Goal: Information Seeking & Learning: Check status

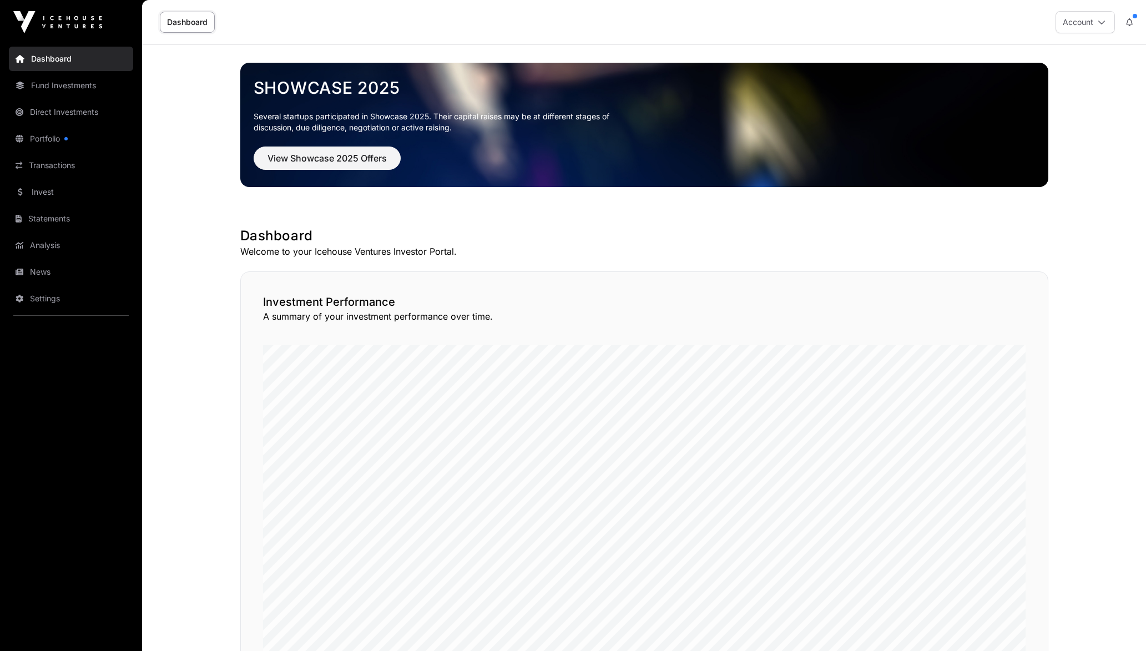
click at [61, 133] on link "Portfolio" at bounding box center [71, 139] width 124 height 24
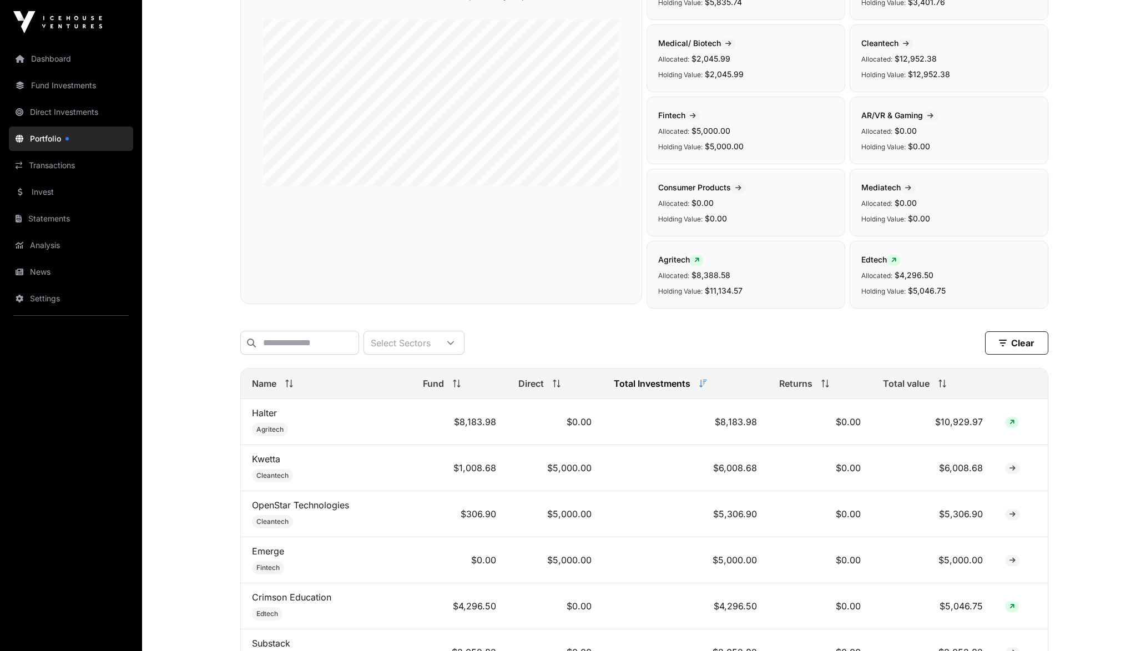
scroll to position [166, 0]
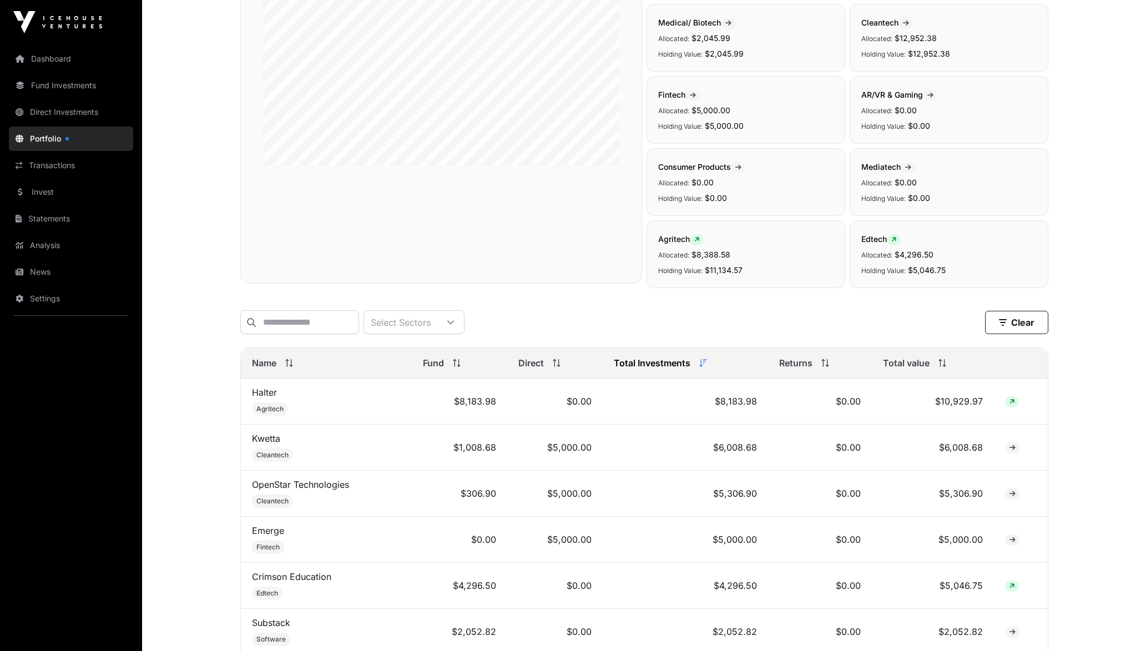
click at [954, 412] on td "$10,929.97" at bounding box center [933, 401] width 123 height 46
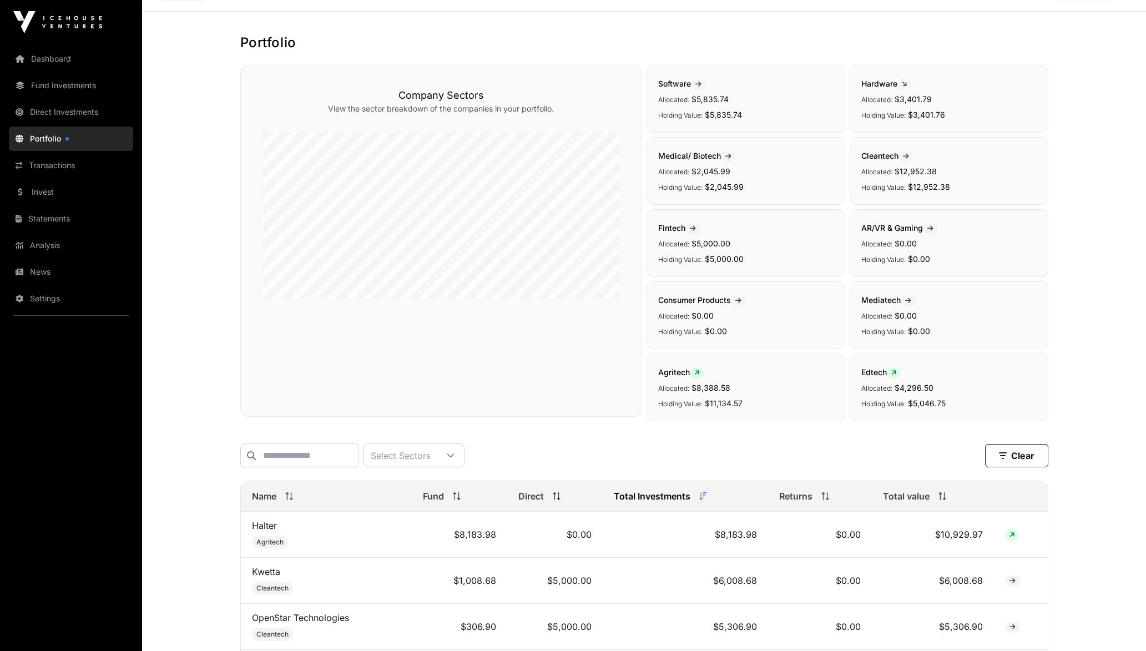
scroll to position [0, 0]
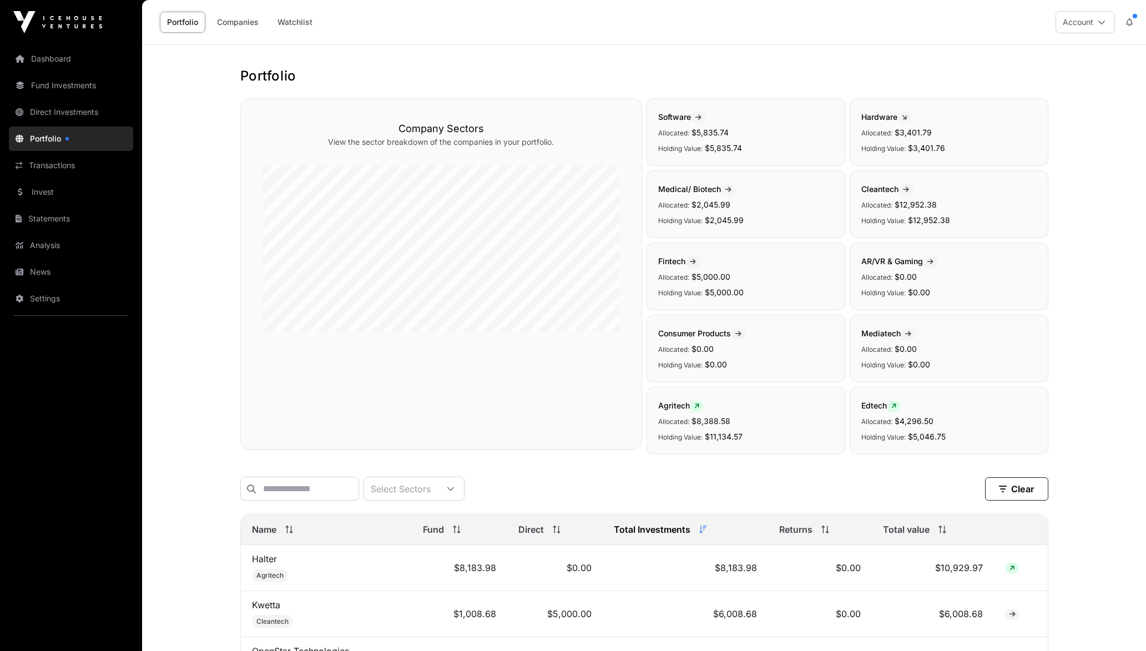
click at [62, 117] on link "Direct Investments" at bounding box center [71, 112] width 124 height 24
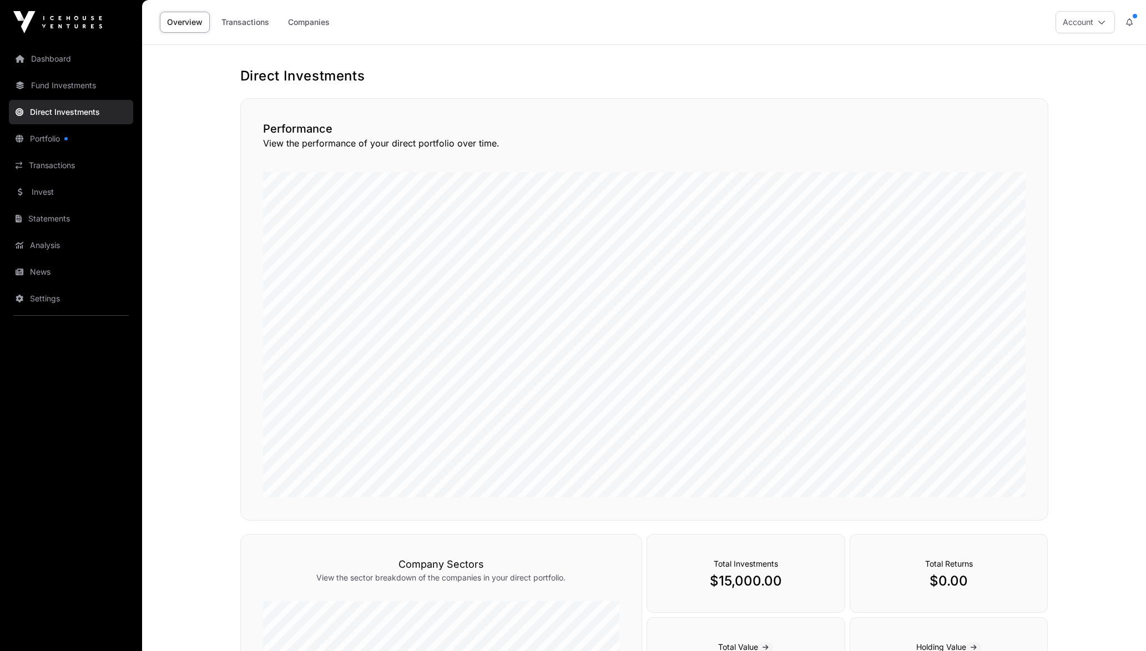
click at [54, 240] on link "Analysis" at bounding box center [71, 245] width 124 height 24
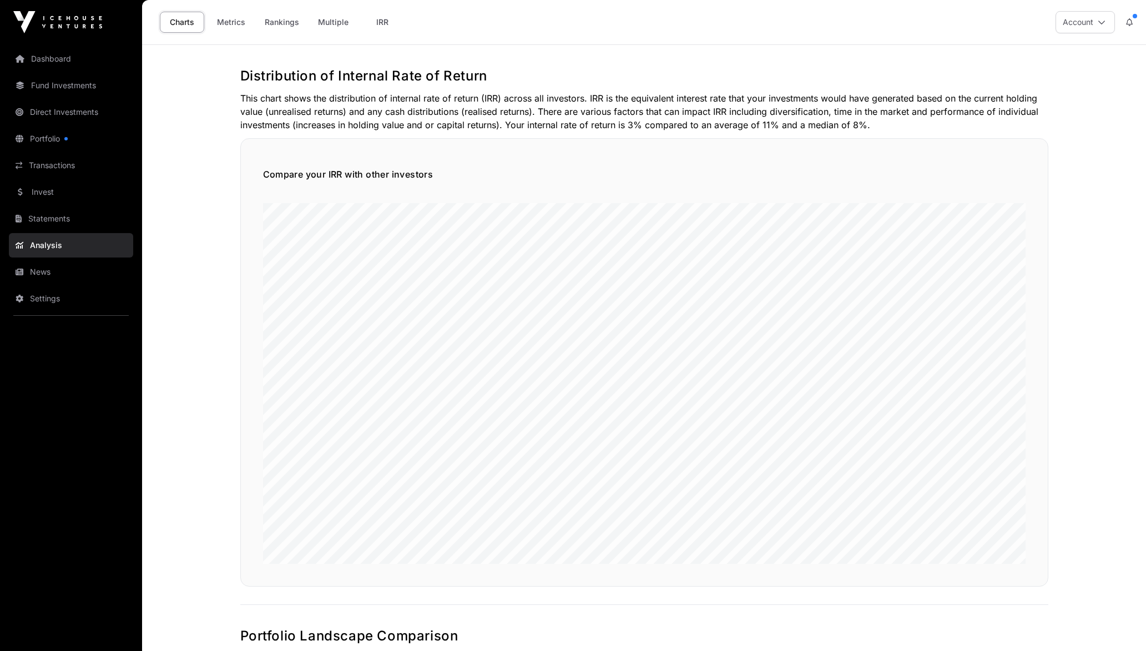
click at [239, 18] on link "Metrics" at bounding box center [231, 22] width 44 height 21
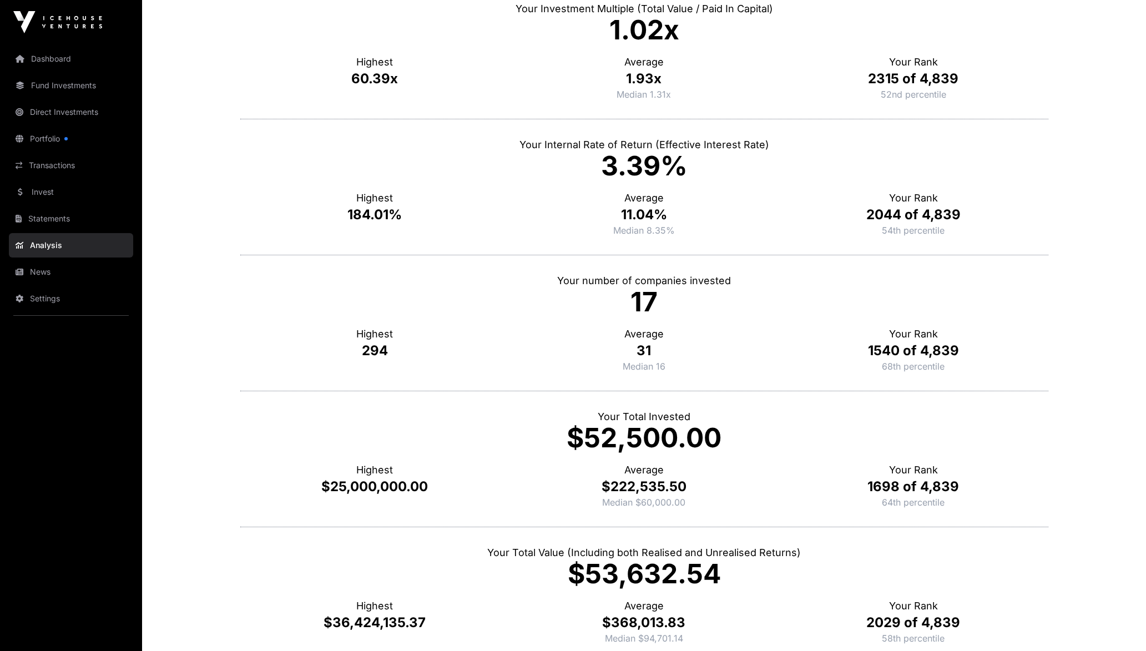
scroll to position [166, 0]
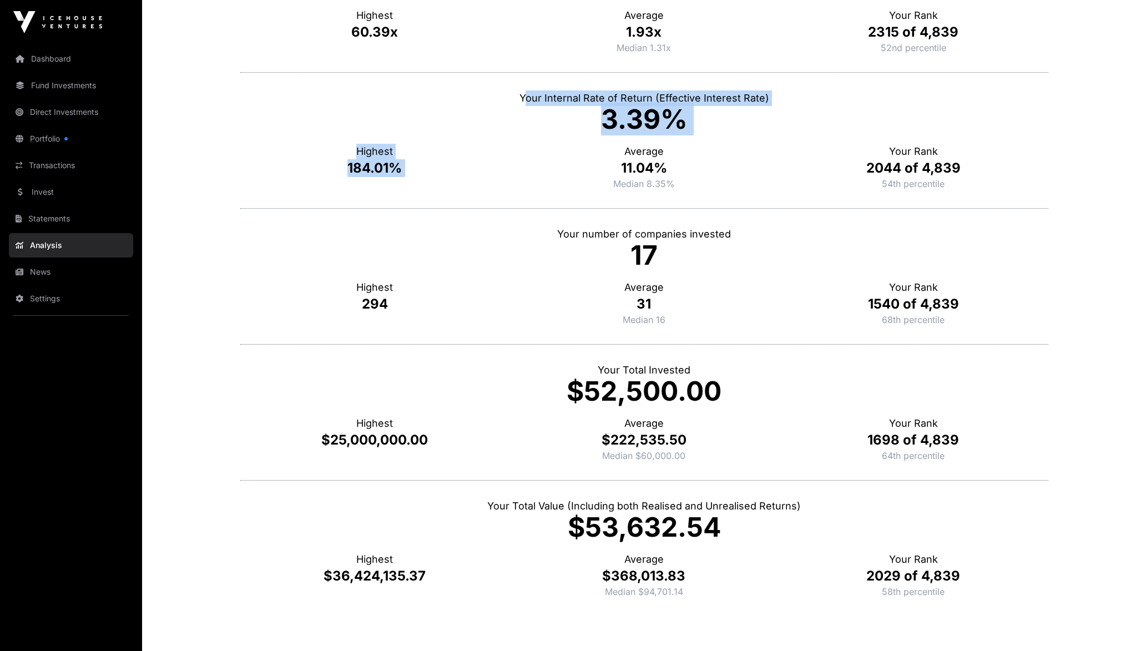
drag, startPoint x: 528, startPoint y: 104, endPoint x: 605, endPoint y: 153, distance: 91.6
click at [605, 153] on div "Your Internal Rate of Return (Effective Interest Rate) 3.39% Highest 184.01% Av…" at bounding box center [644, 140] width 808 height 136
drag, startPoint x: 605, startPoint y: 153, endPoint x: 569, endPoint y: 216, distance: 72.1
click at [569, 216] on div "Your number of companies invested 17 Highest 294 Average 31 Median 16 Your Rank…" at bounding box center [644, 276] width 808 height 136
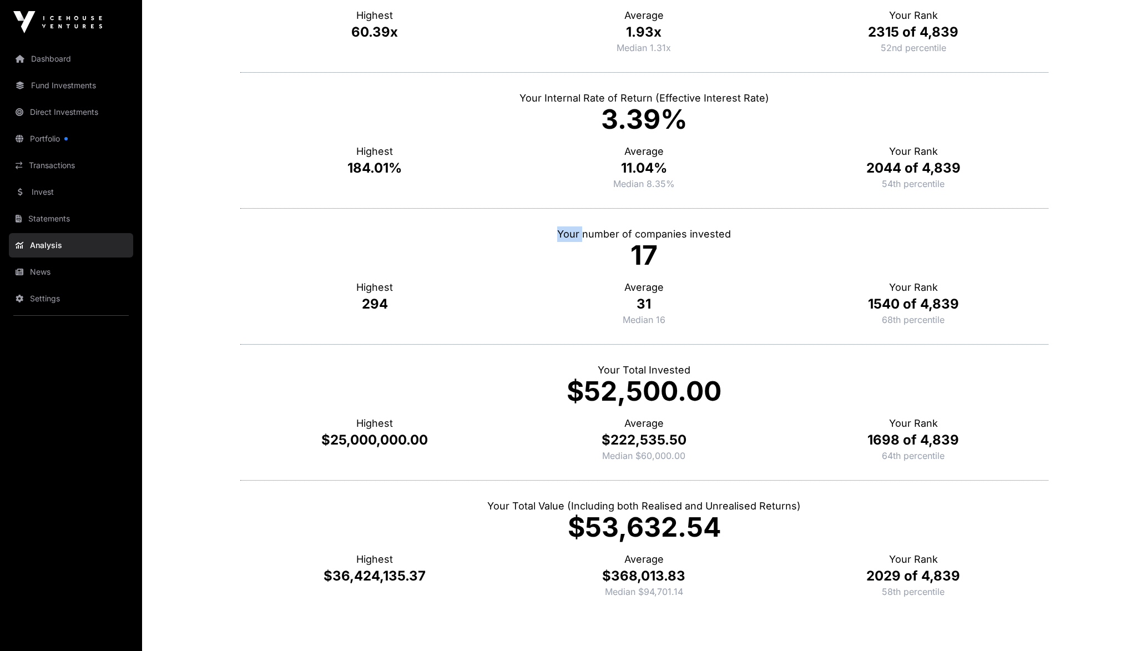
click at [569, 216] on div "Your number of companies invested 17 Highest 294 Average 31 Median 16 Your Rank…" at bounding box center [644, 276] width 808 height 136
drag, startPoint x: 569, startPoint y: 216, endPoint x: 559, endPoint y: 238, distance: 24.1
click at [559, 238] on p "Your number of companies invested" at bounding box center [644, 234] width 808 height 16
click at [552, 233] on p "Your number of companies invested" at bounding box center [644, 234] width 808 height 16
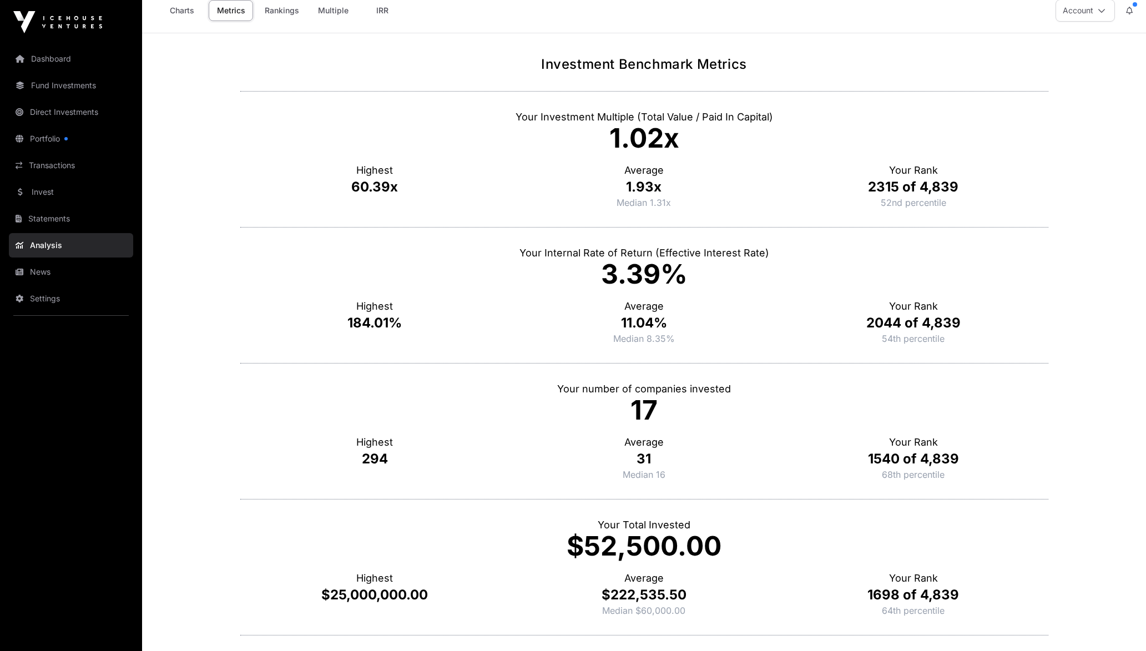
scroll to position [0, 0]
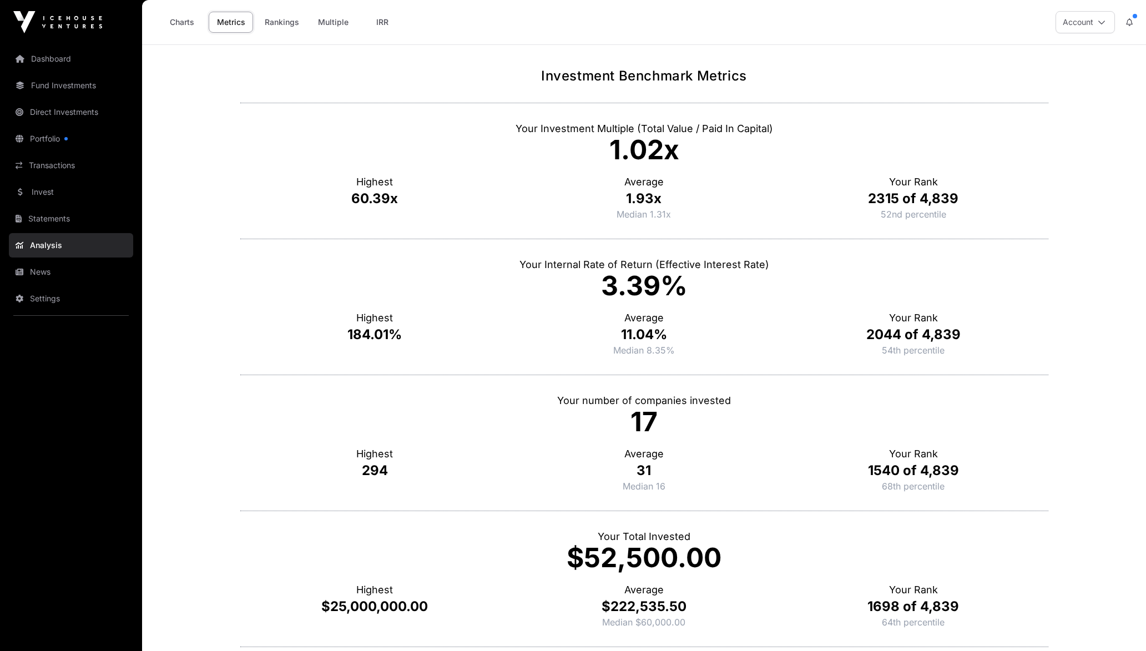
click at [282, 22] on link "Rankings" at bounding box center [281, 22] width 49 height 21
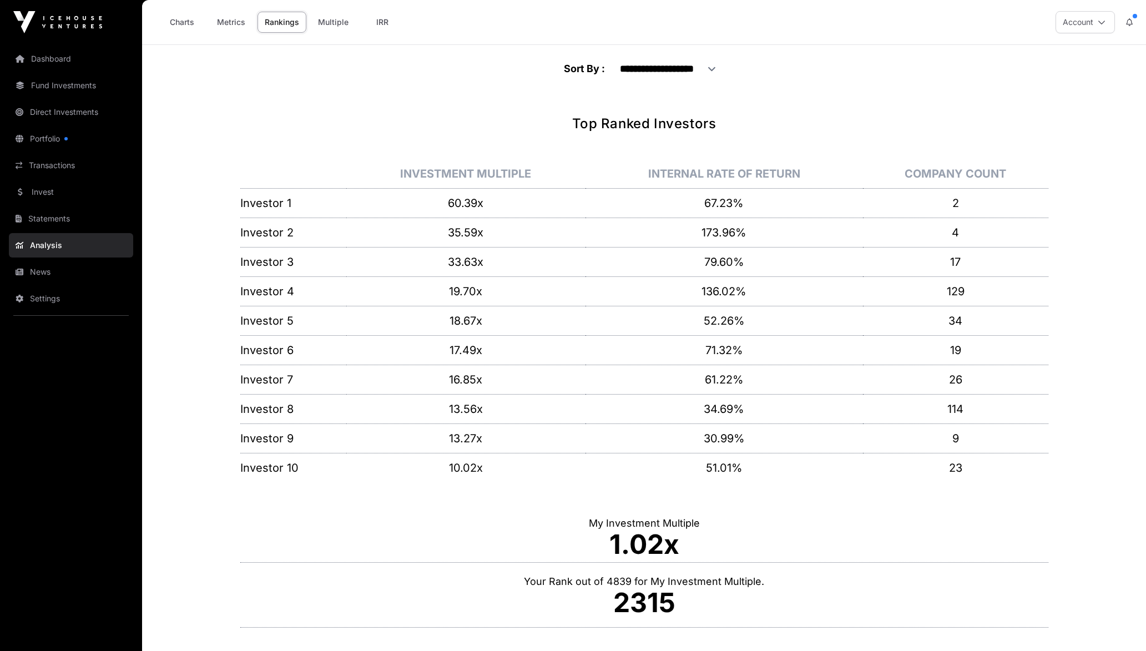
click at [395, 31] on link "IRR" at bounding box center [382, 22] width 44 height 21
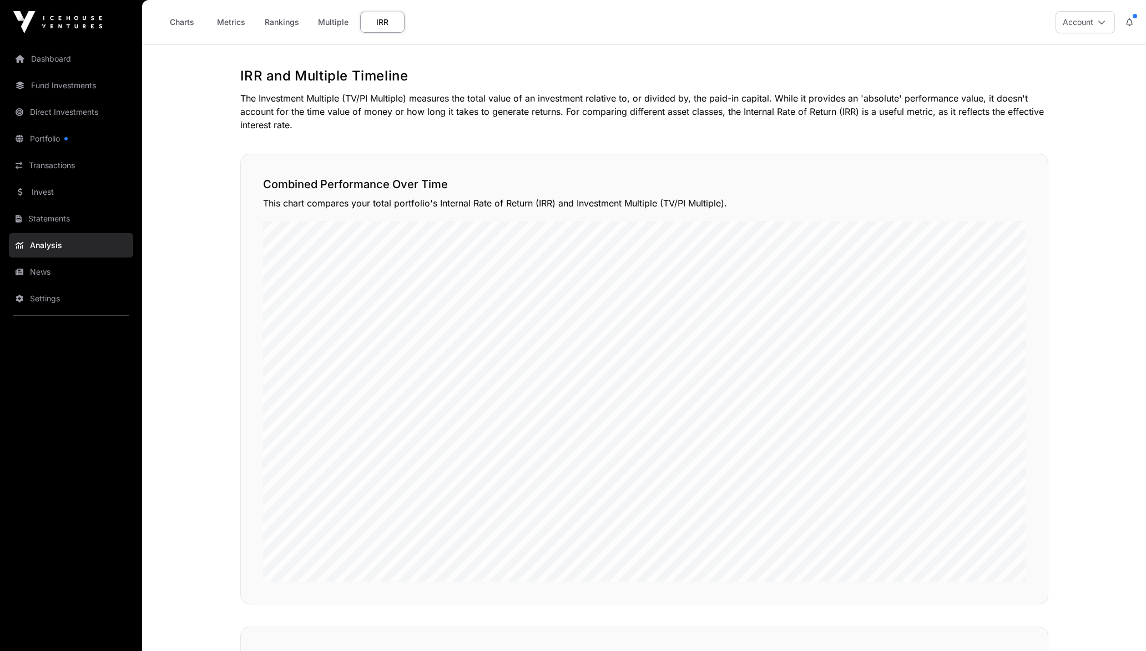
click at [317, 29] on link "Multiple" at bounding box center [333, 22] width 45 height 21
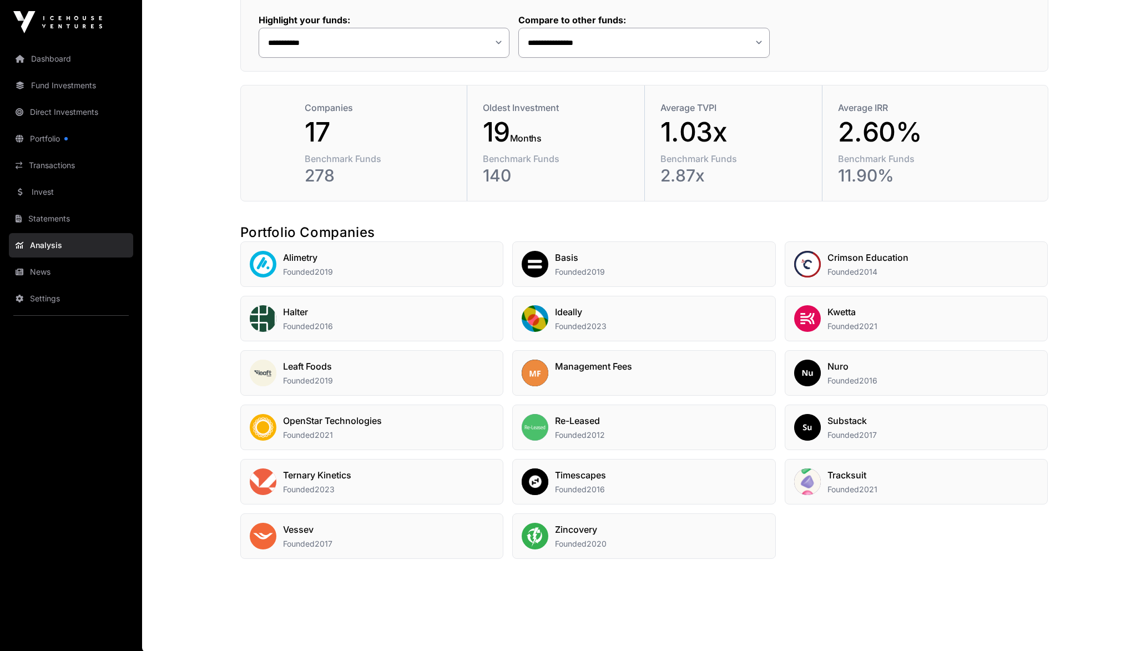
scroll to position [545, 0]
